Goal: Find specific page/section: Find specific page/section

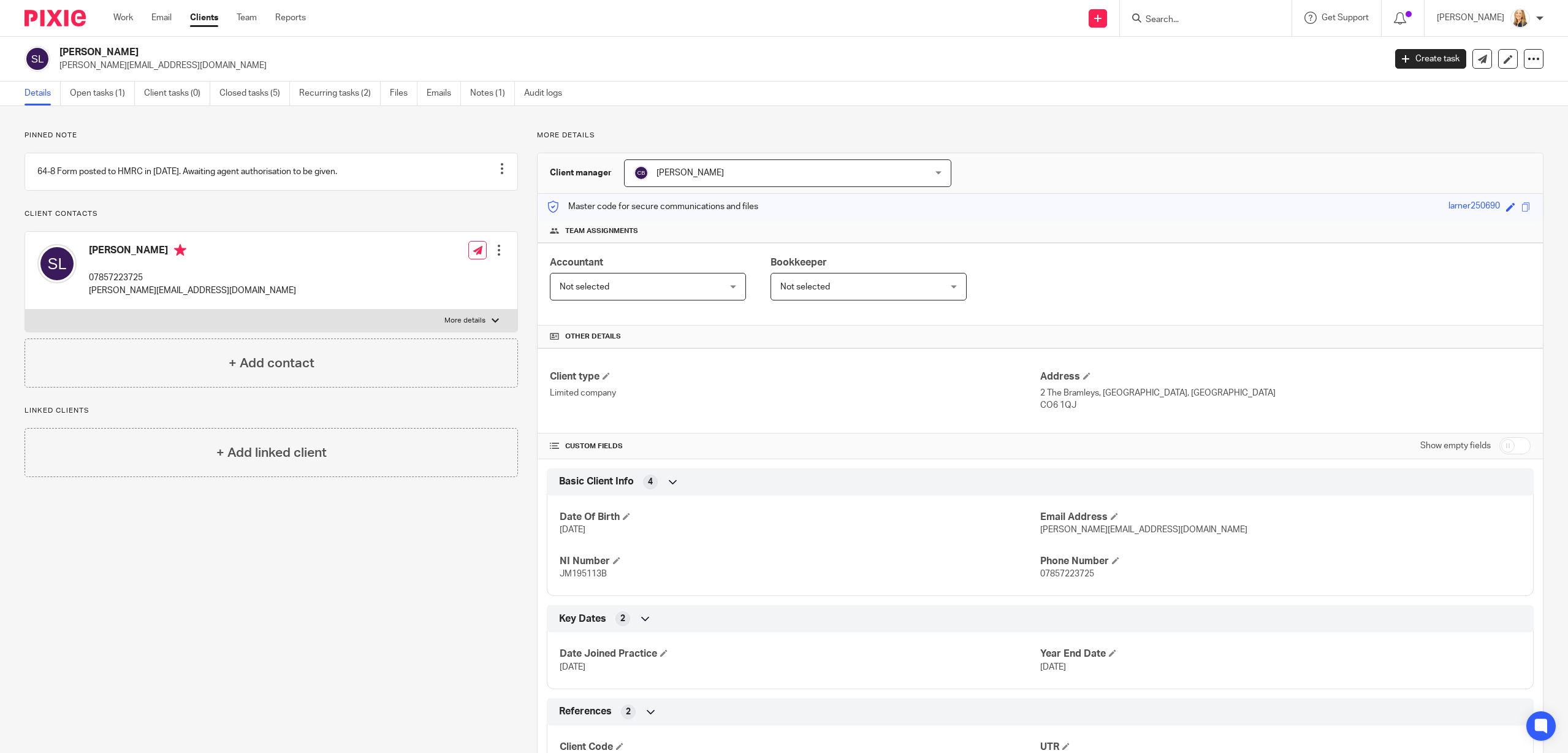
click at [1197, 21] on input "Search" at bounding box center [1199, 20] width 111 height 11
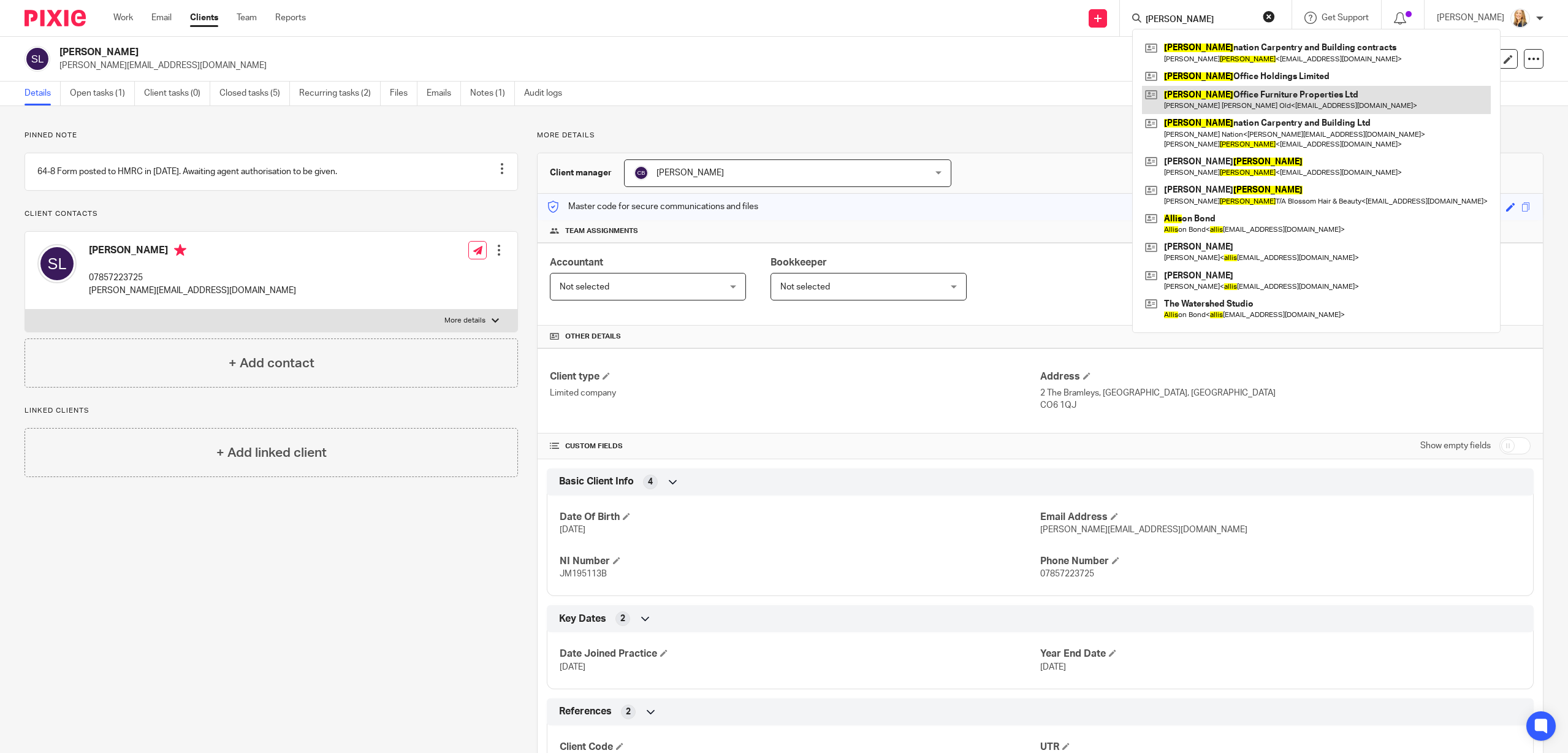
type input "[PERSON_NAME]"
click at [1234, 94] on link at bounding box center [1316, 100] width 349 height 28
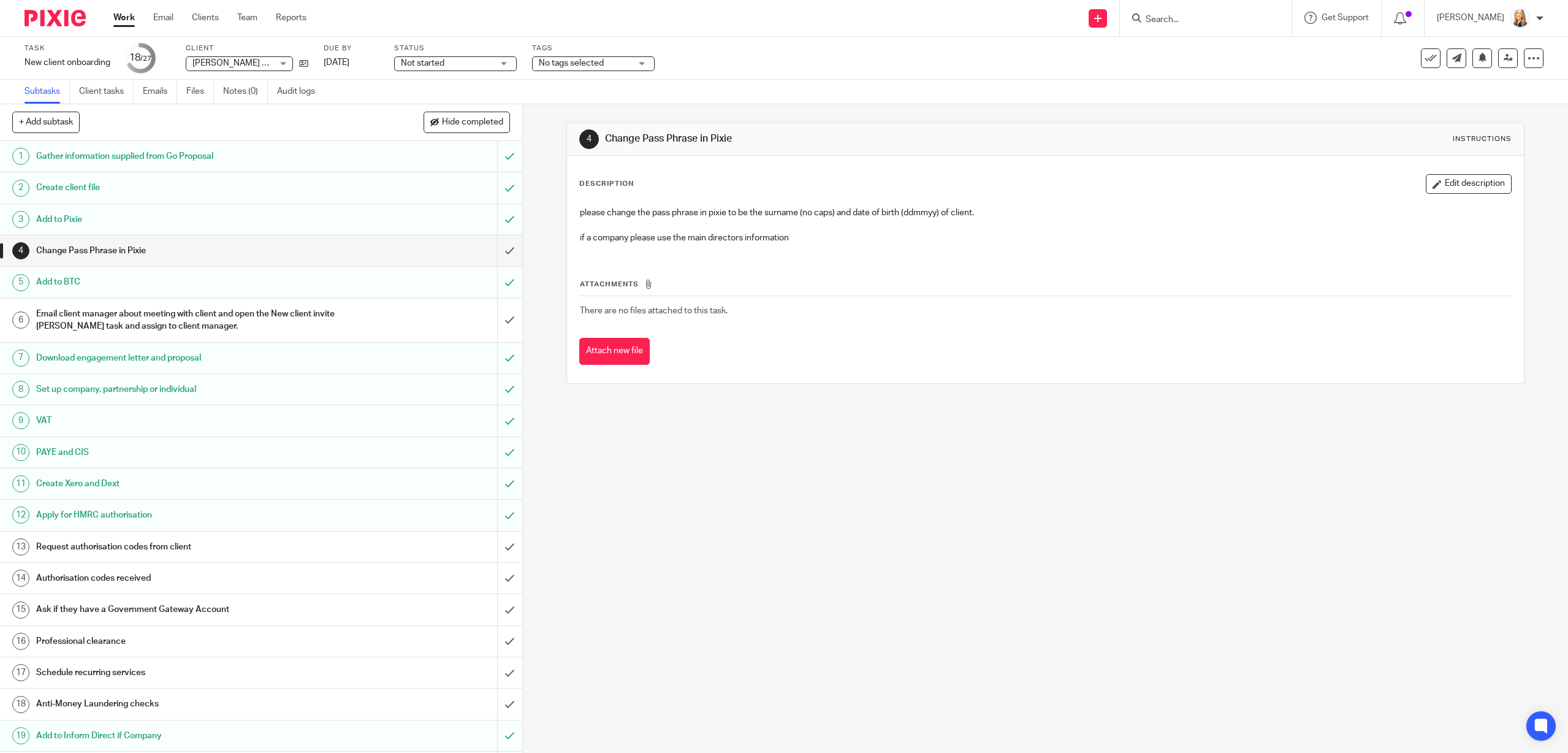
scroll to position [263, 0]
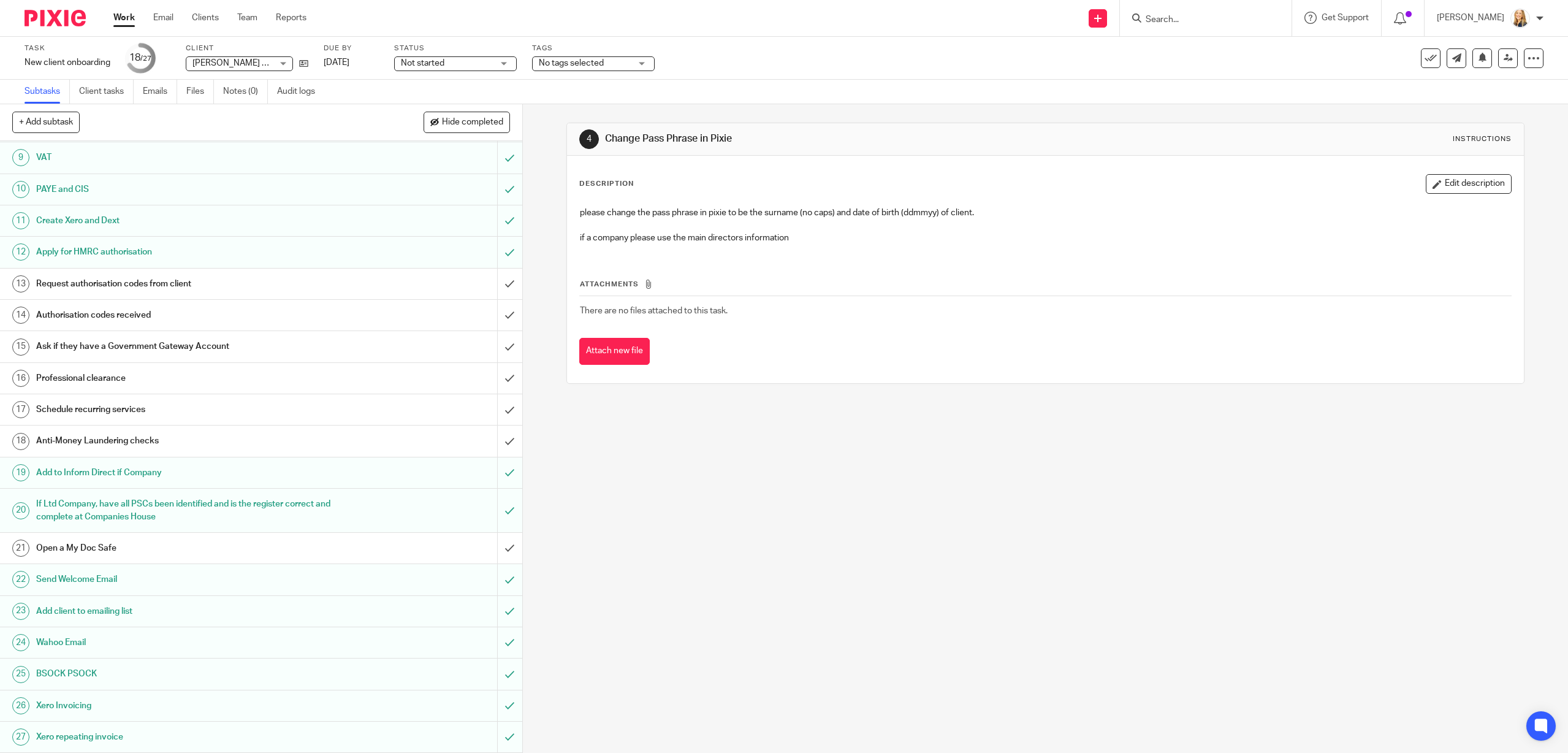
click at [1190, 22] on input "Search" at bounding box center [1199, 20] width 111 height 11
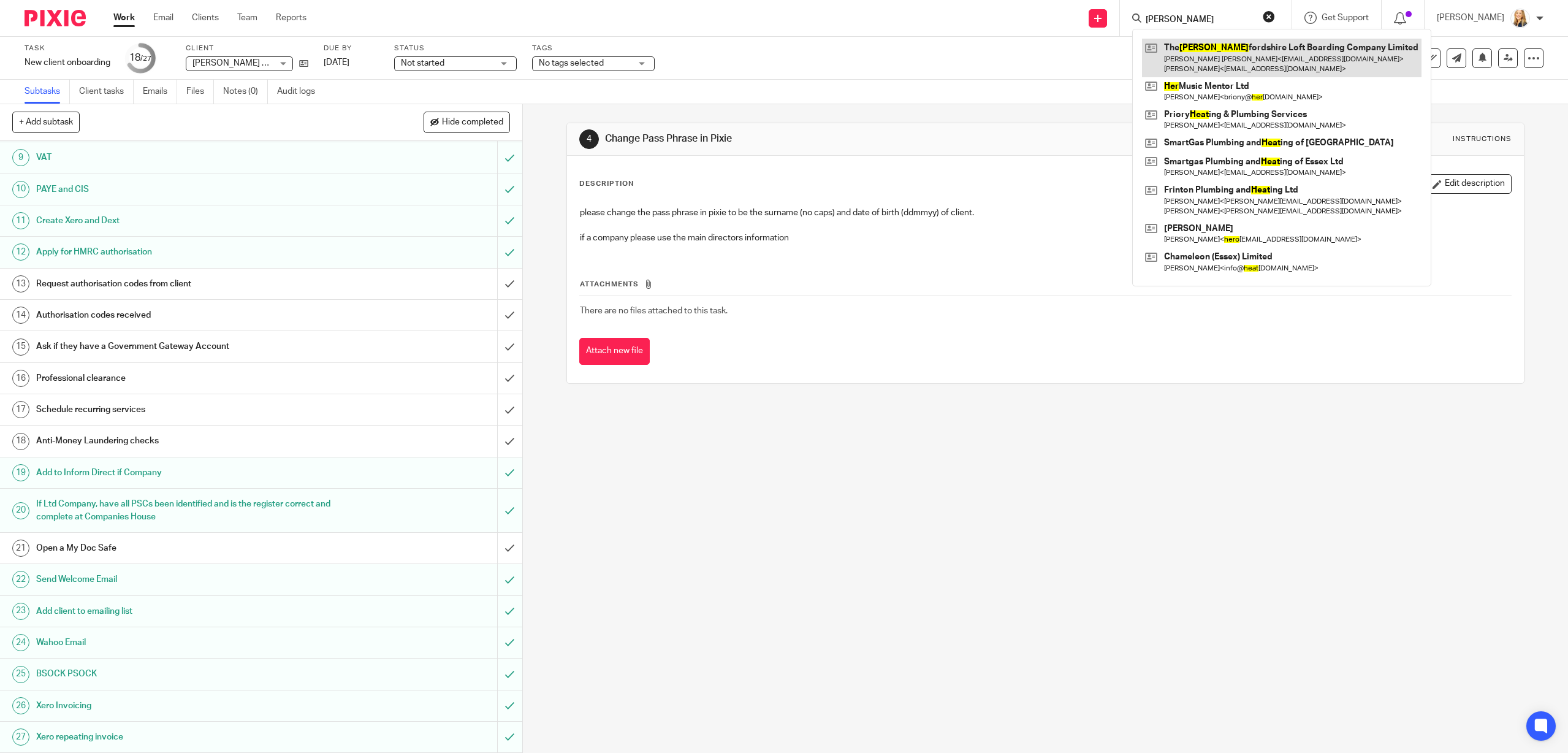
type input "hert"
click at [1239, 54] on link at bounding box center [1282, 58] width 280 height 38
